Goal: Transaction & Acquisition: Purchase product/service

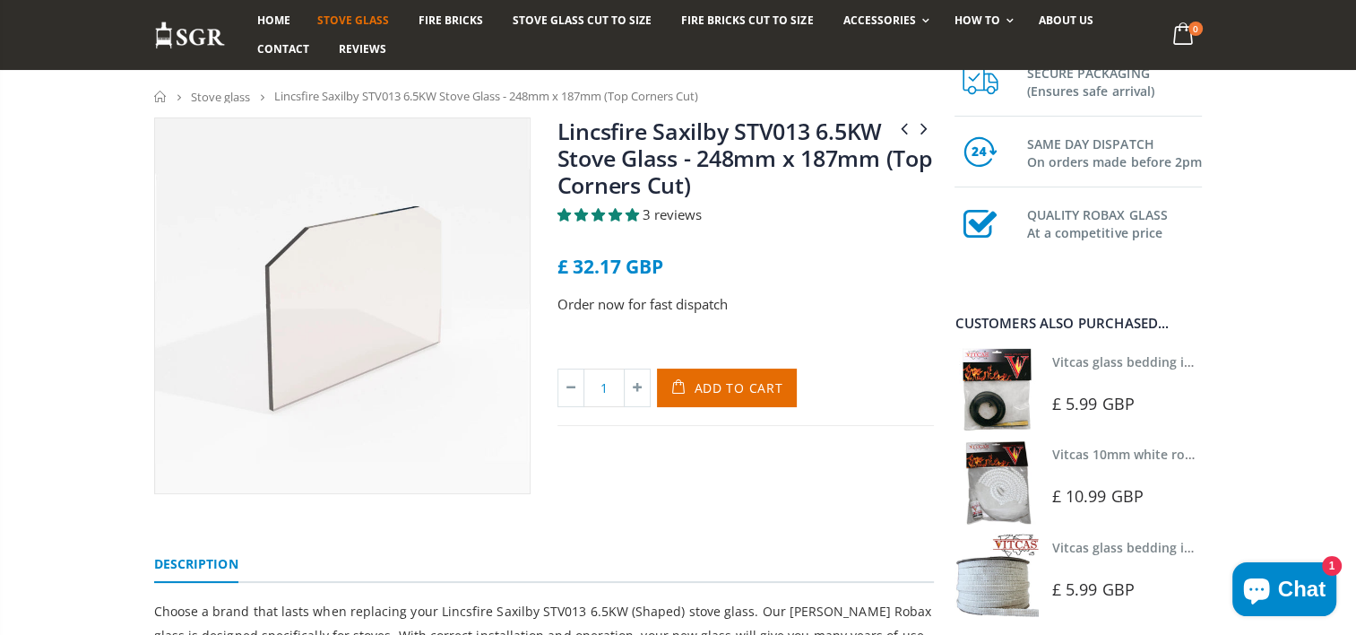
scroll to position [90, 0]
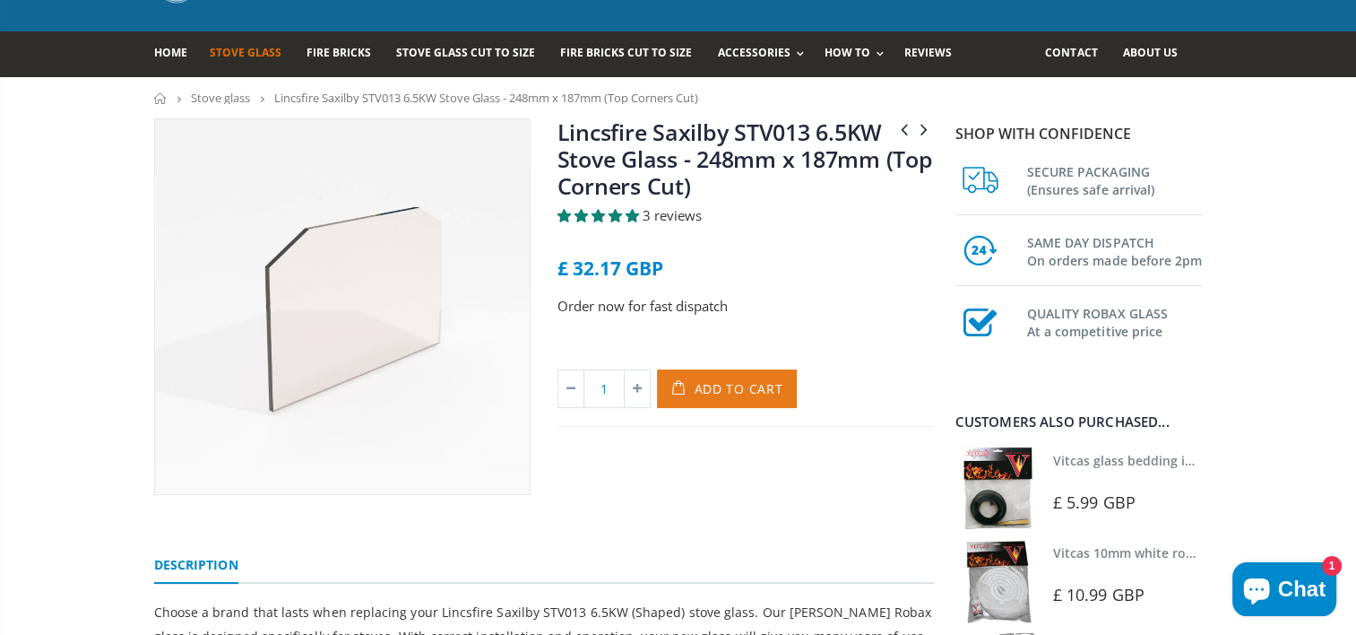
click at [736, 391] on span "Add to Cart" at bounding box center [739, 388] width 89 height 17
click at [658, 161] on link "Lincsfire Saxilby STV013 6.5KW Stove Glass - 248mm x 187mm (Top Corners Cut)" at bounding box center [746, 159] width 376 height 84
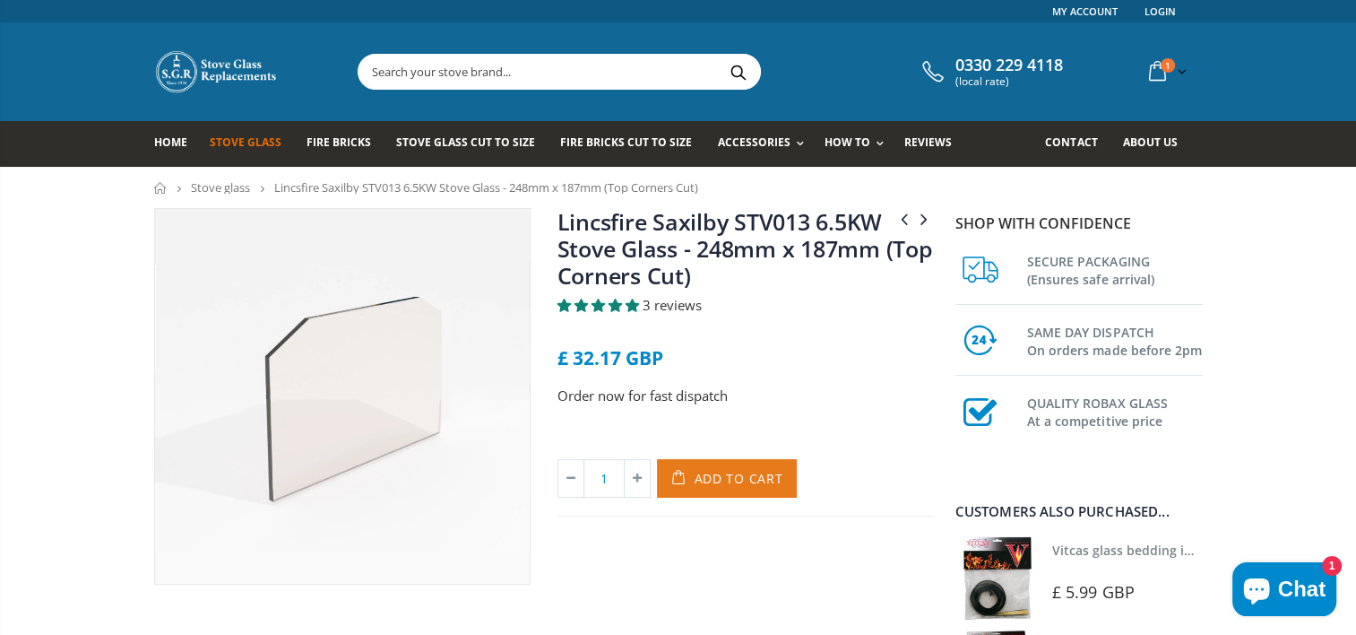
click at [724, 477] on span "Add to Cart" at bounding box center [739, 478] width 89 height 17
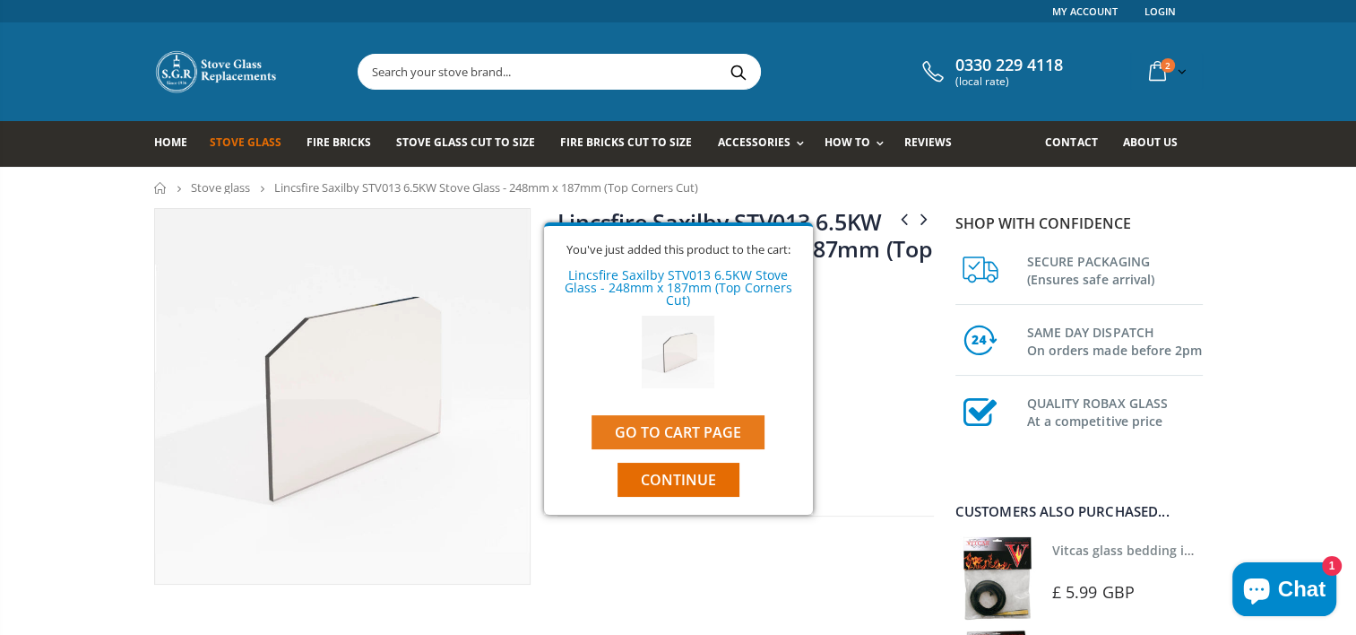
click at [693, 431] on link "Go to cart page" at bounding box center [678, 432] width 173 height 34
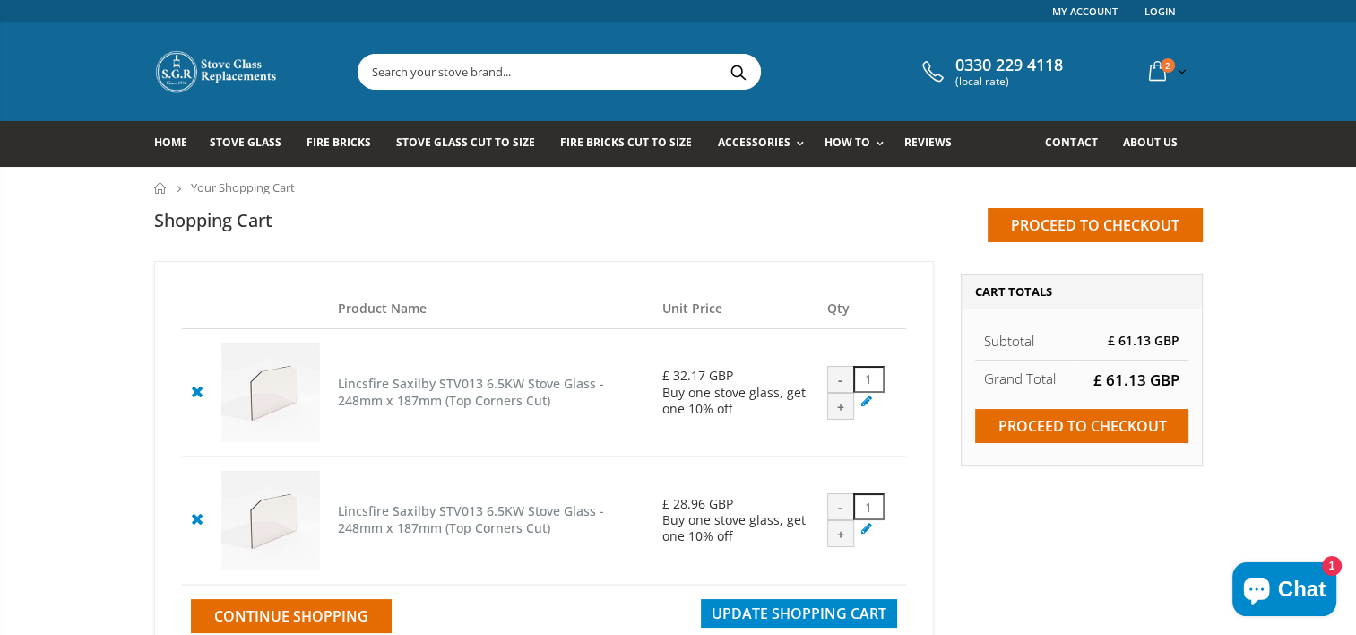
click at [198, 521] on icon at bounding box center [197, 518] width 22 height 22
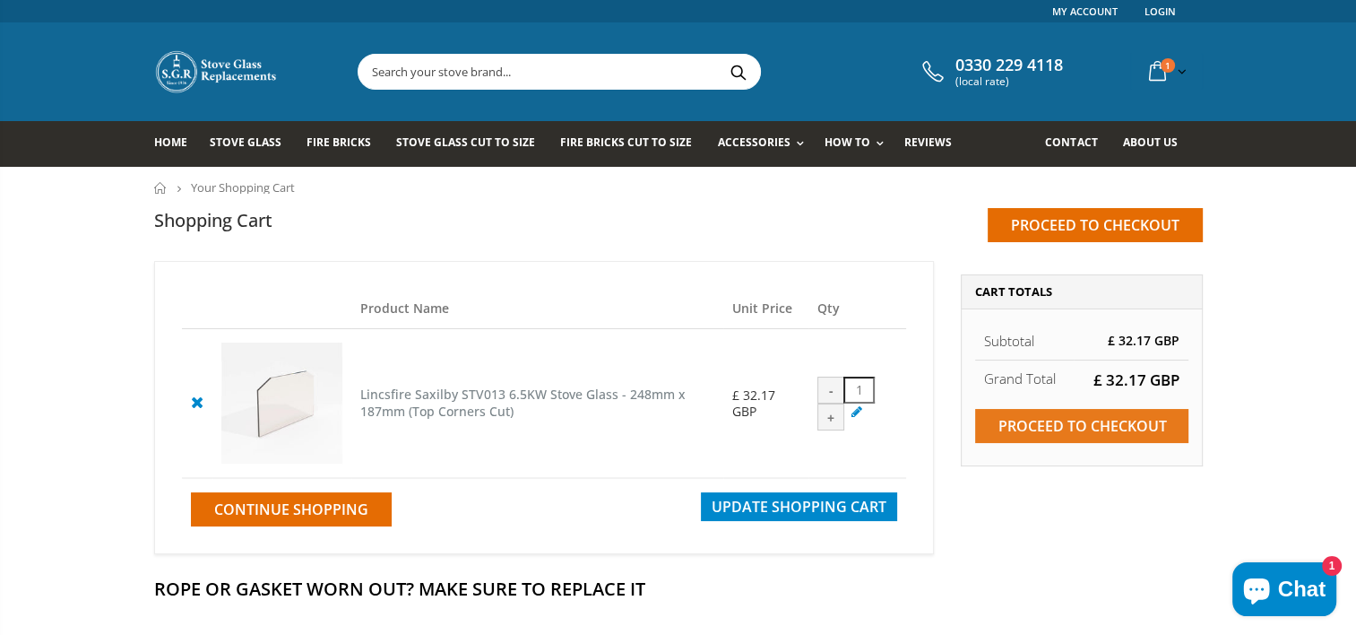
click at [1113, 424] on input "Proceed to checkout" at bounding box center [1081, 426] width 213 height 34
